Goal: Navigation & Orientation: Find specific page/section

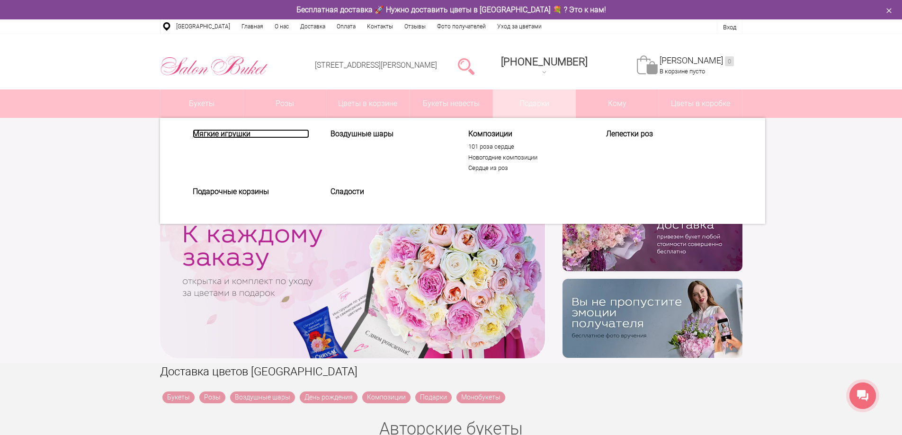
click at [241, 133] on link "Мягкие игрушки" at bounding box center [251, 133] width 117 height 9
